Goal: Information Seeking & Learning: Learn about a topic

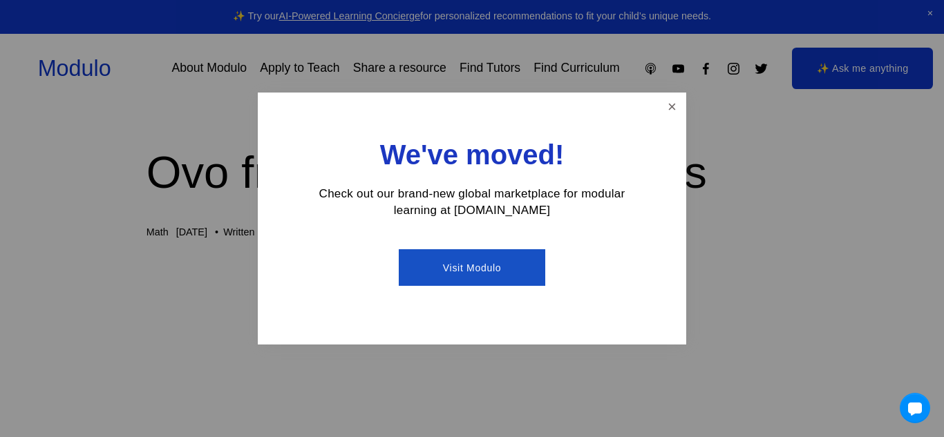
click at [655, 112] on div "We've moved! Check out our brand-new global marketplace for modular learning at…" at bounding box center [472, 219] width 428 height 252
click at [663, 109] on link "Close" at bounding box center [672, 107] width 24 height 24
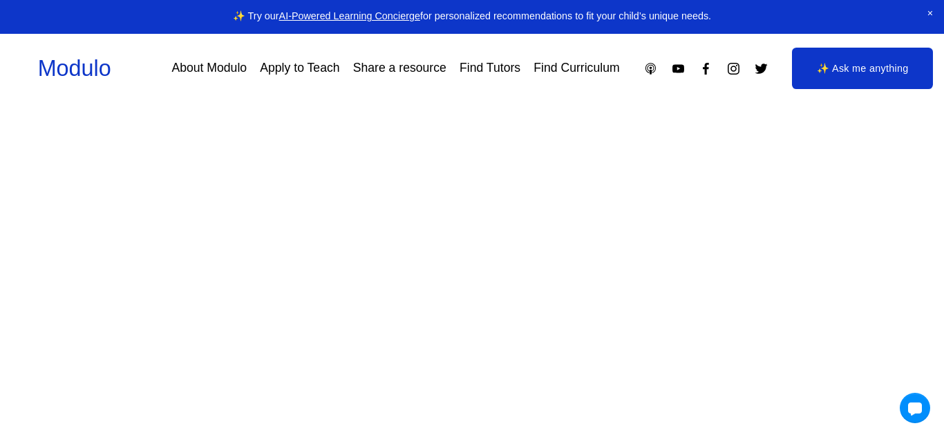
scroll to position [0, 10]
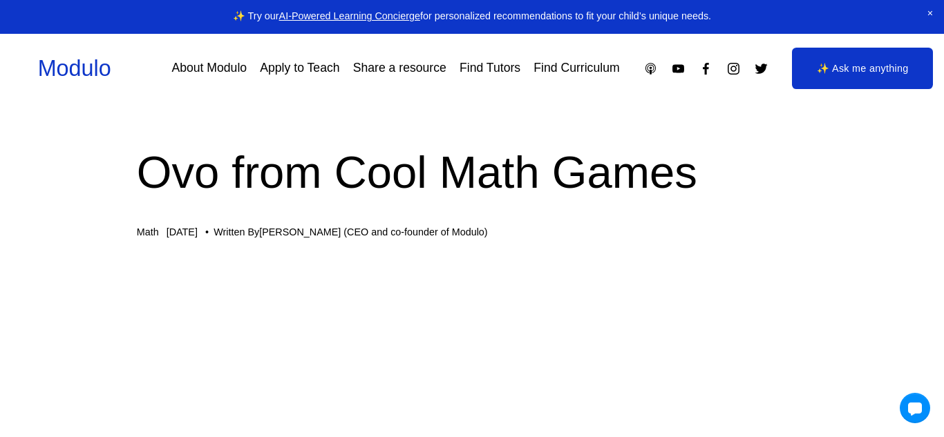
click at [351, 177] on h1 "Ovo from Cool Math Games" at bounding box center [463, 172] width 652 height 63
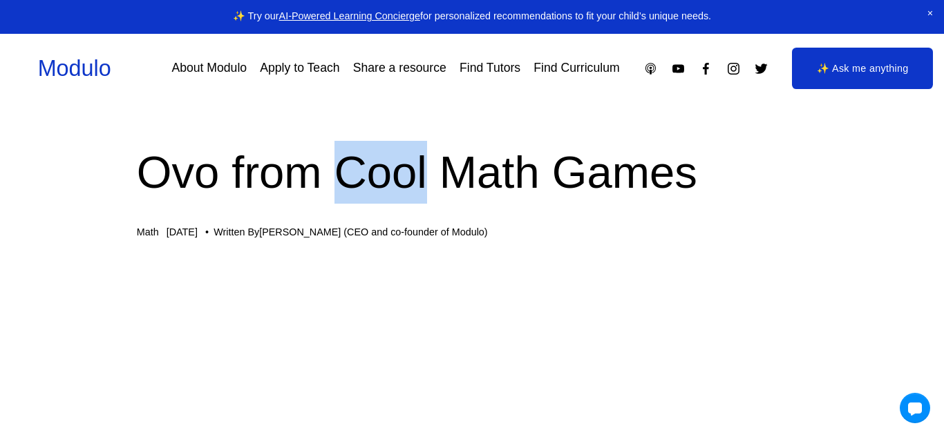
click at [357, 168] on h1 "Ovo from Cool Math Games" at bounding box center [463, 172] width 652 height 63
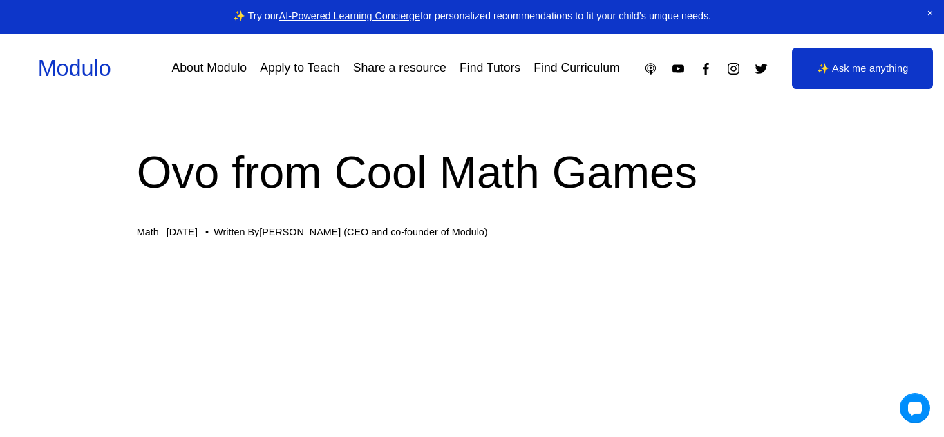
click at [357, 168] on h1 "Ovo from Cool Math Games" at bounding box center [463, 172] width 652 height 63
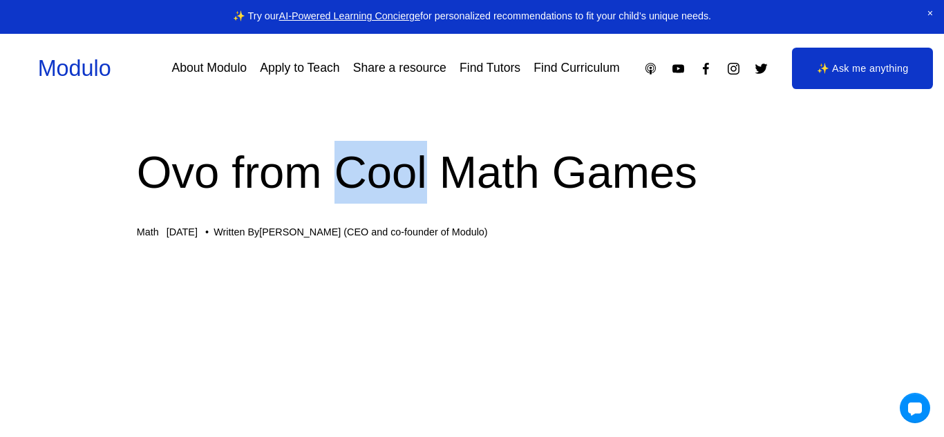
click at [359, 177] on h1 "Ovo from Cool Math Games" at bounding box center [463, 172] width 652 height 63
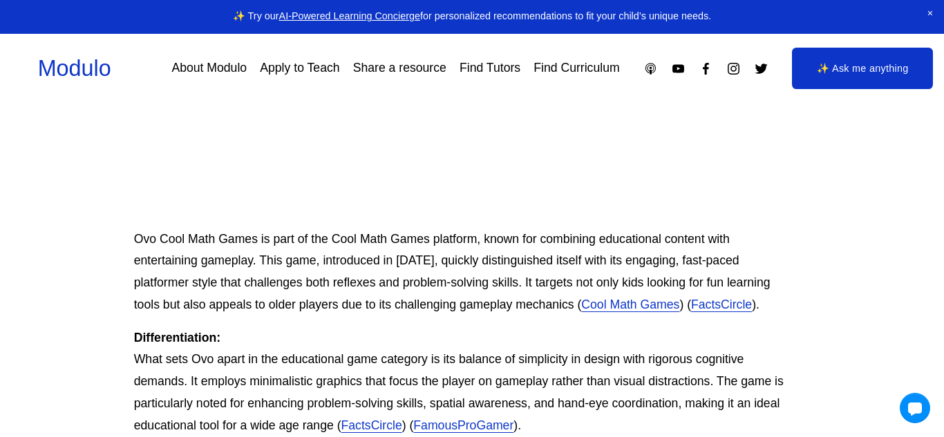
scroll to position [408, 15]
click at [676, 308] on link "Cool Math Games" at bounding box center [627, 305] width 98 height 14
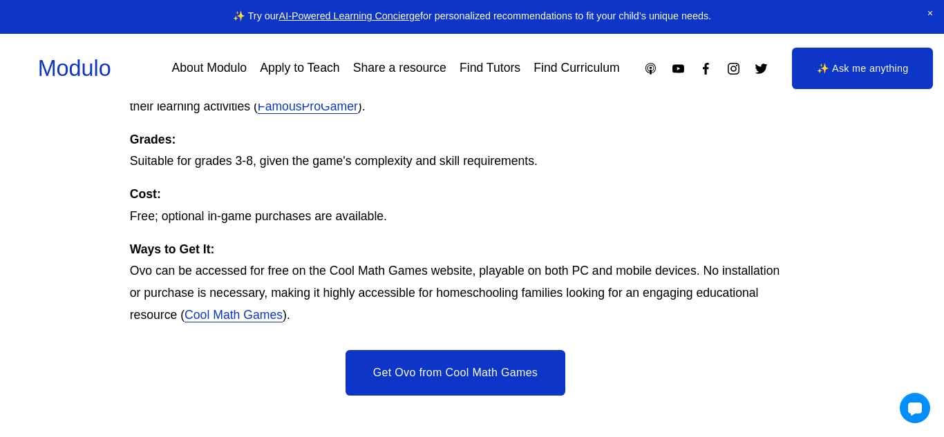
scroll to position [2625, 17]
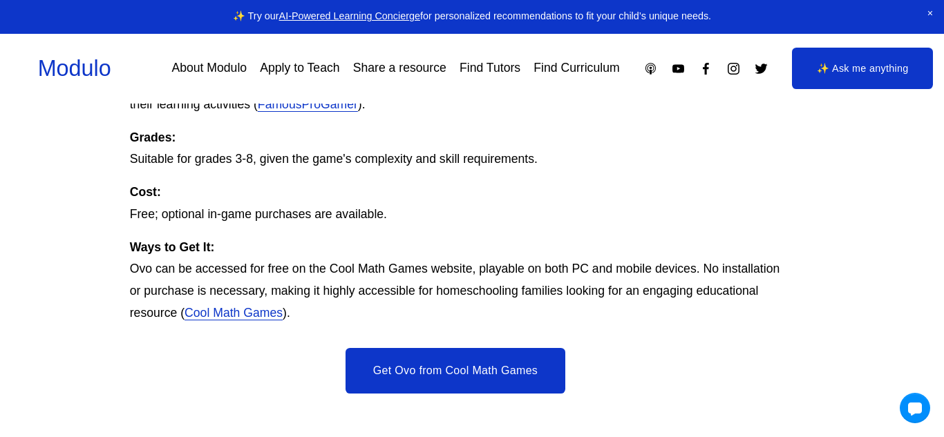
click at [305, 111] on link "FamousProGamer" at bounding box center [308, 104] width 100 height 14
click at [406, 390] on link "Get Ovo from Cool Math Games" at bounding box center [456, 371] width 220 height 46
